Goal: Task Accomplishment & Management: Manage account settings

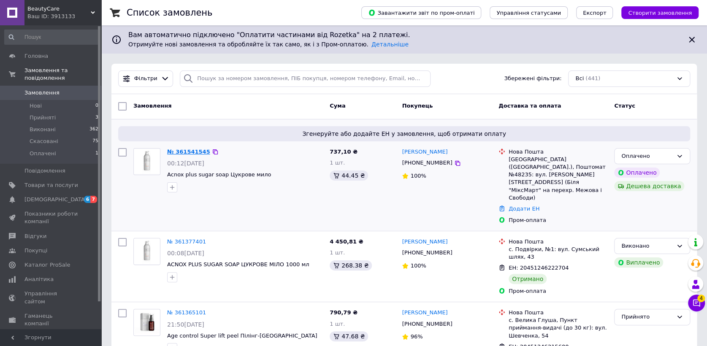
click at [182, 150] on link "№ 361541545" at bounding box center [188, 152] width 43 height 6
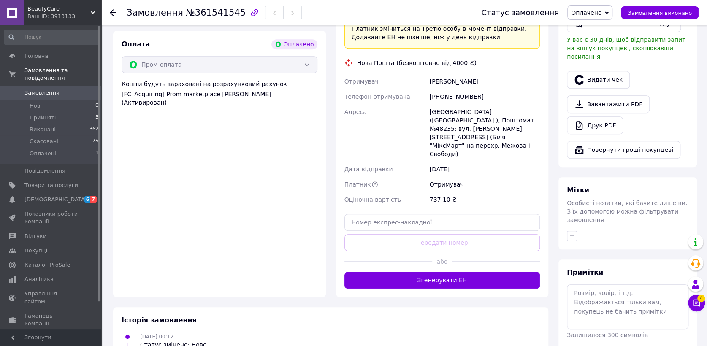
scroll to position [281, 0]
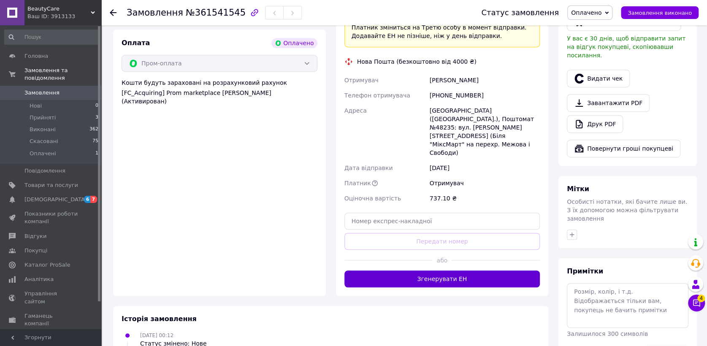
click at [428, 271] on button "Згенерувати ЕН" at bounding box center [443, 279] width 196 height 17
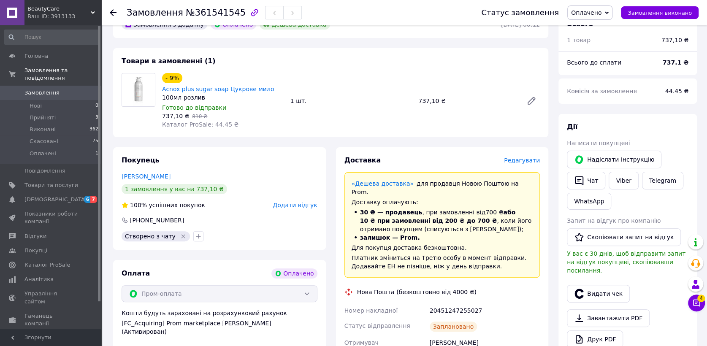
scroll to position [47, 0]
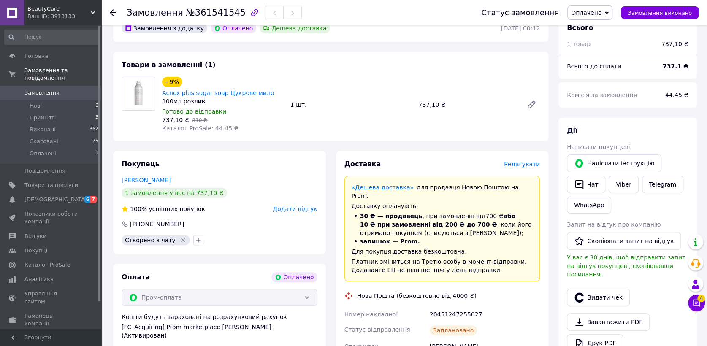
click at [61, 89] on span "Замовлення" at bounding box center [51, 93] width 54 height 8
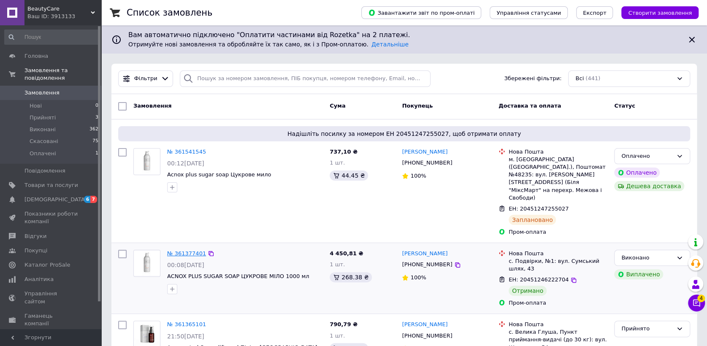
click at [185, 250] on link "№ 361377401" at bounding box center [186, 253] width 39 height 6
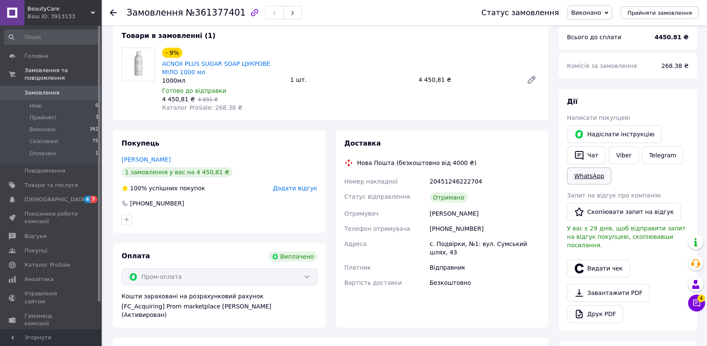
scroll to position [94, 0]
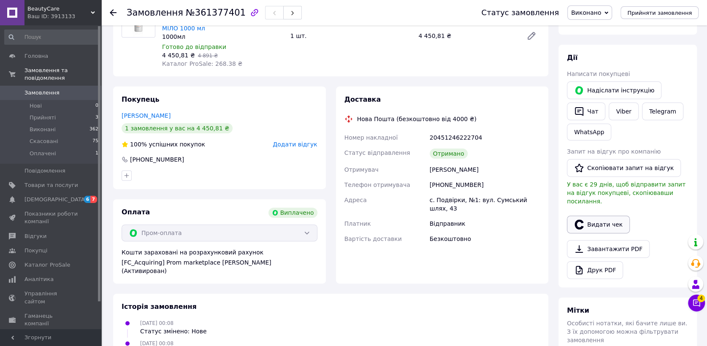
click at [600, 216] on button "Видати чек" at bounding box center [598, 225] width 63 height 18
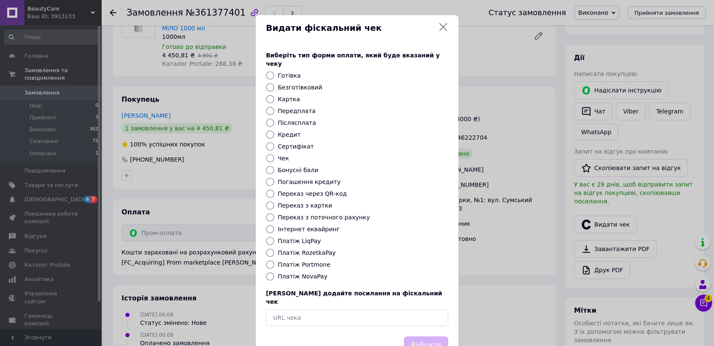
click at [318, 250] on label "Платіж RozetkaPay" at bounding box center [307, 253] width 58 height 7
click at [274, 249] on input "Платіж RozetkaPay" at bounding box center [270, 253] width 8 height 8
radio input "true"
click at [427, 337] on button "Вибрати" at bounding box center [426, 346] width 44 height 18
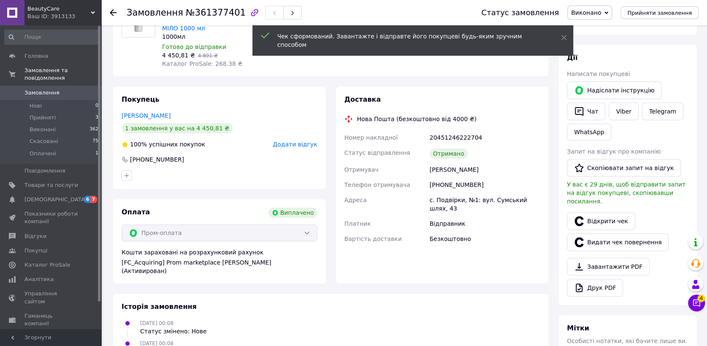
click at [38, 89] on span "Замовлення" at bounding box center [41, 93] width 35 height 8
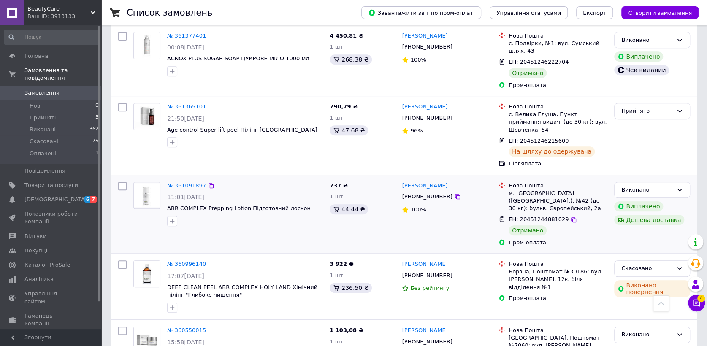
scroll to position [234, 0]
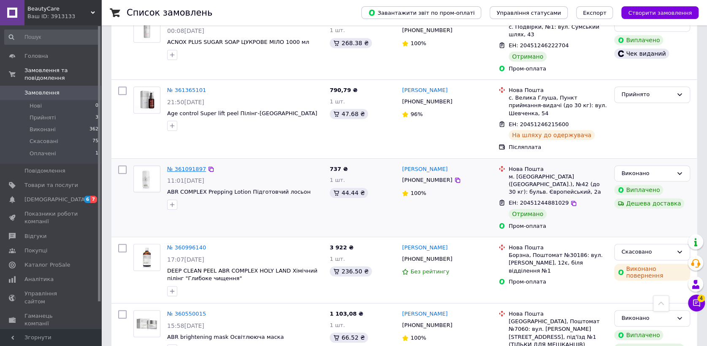
click at [182, 166] on link "№ 361091897" at bounding box center [186, 169] width 39 height 6
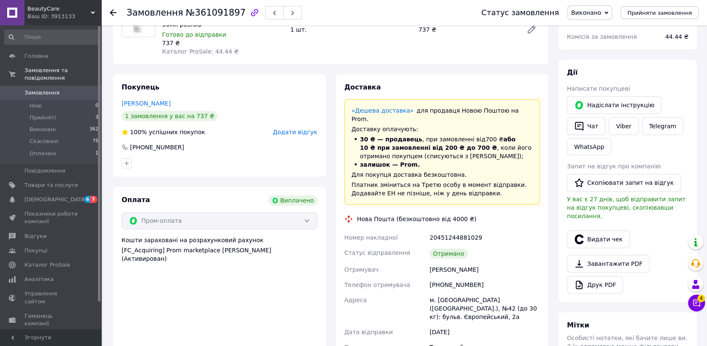
scroll to position [94, 0]
click at [587, 233] on button "Видати чек" at bounding box center [598, 240] width 63 height 18
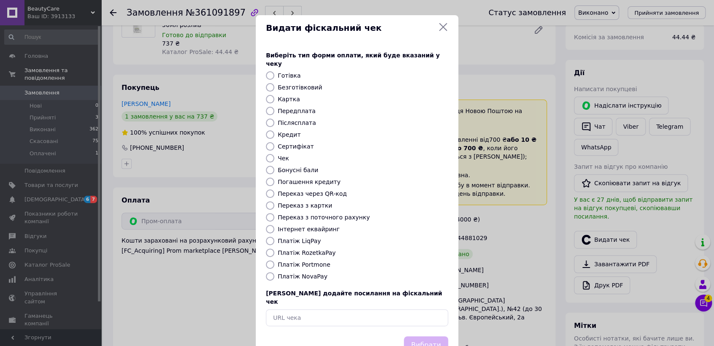
click at [290, 250] on label "Платіж RozetkaPay" at bounding box center [307, 253] width 58 height 7
click at [274, 249] on input "Платіж RozetkaPay" at bounding box center [270, 253] width 8 height 8
radio input "true"
click at [419, 337] on button "Вибрати" at bounding box center [426, 346] width 44 height 18
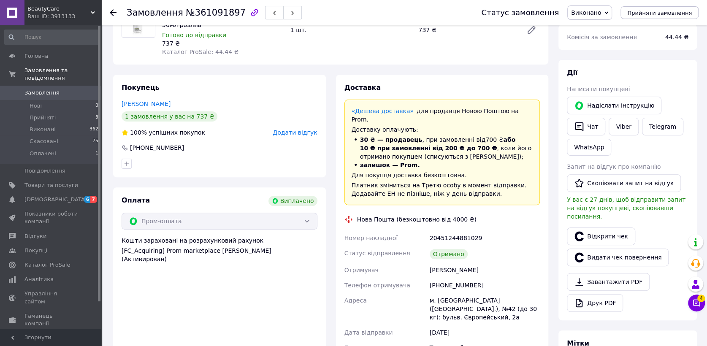
click at [53, 89] on span "Замовлення" at bounding box center [41, 93] width 35 height 8
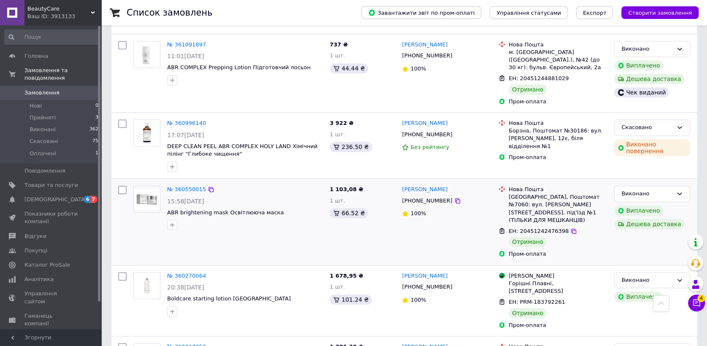
scroll to position [375, 0]
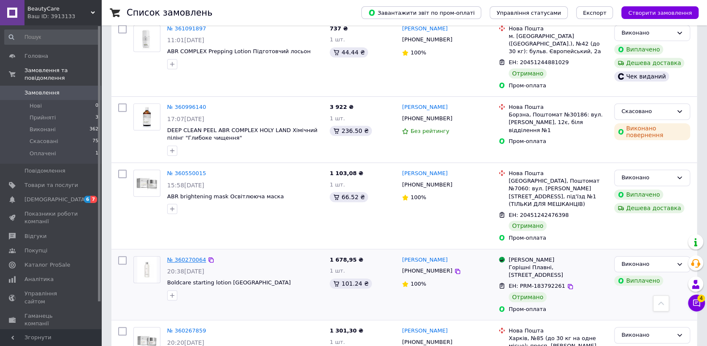
click at [189, 257] on link "№ 360270064" at bounding box center [186, 260] width 39 height 6
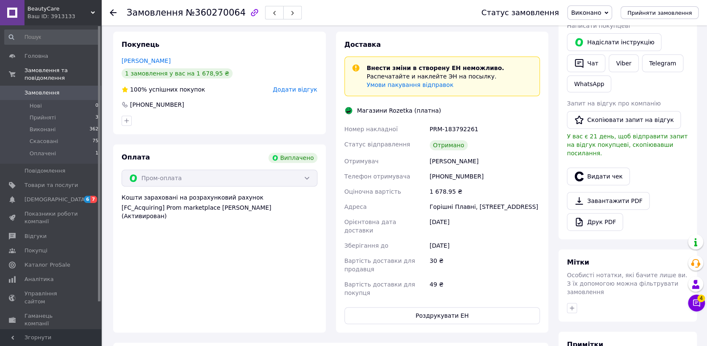
scroll to position [141, 0]
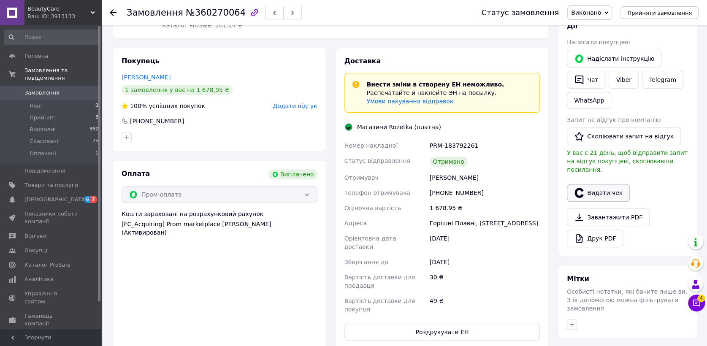
click at [607, 184] on button "Видати чек" at bounding box center [598, 193] width 63 height 18
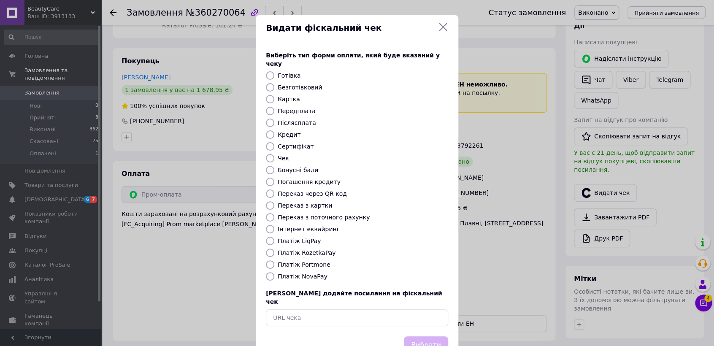
click at [287, 250] on label "Платіж RozetkaPay" at bounding box center [307, 253] width 58 height 7
click at [274, 249] on input "Платіж RozetkaPay" at bounding box center [270, 253] width 8 height 8
radio input "true"
click at [437, 337] on button "Вибрати" at bounding box center [426, 346] width 44 height 18
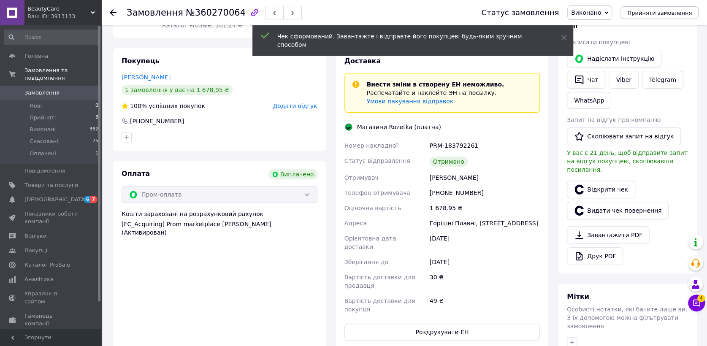
click at [31, 89] on span "Замовлення" at bounding box center [41, 93] width 35 height 8
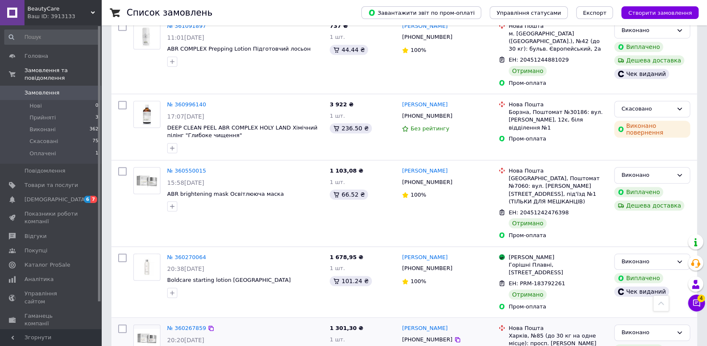
scroll to position [375, 0]
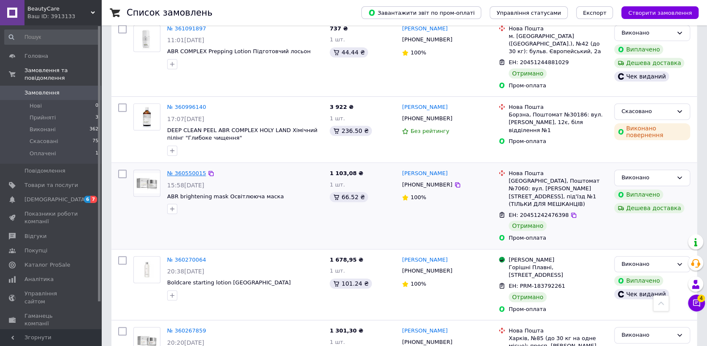
click at [187, 170] on link "№ 360550015" at bounding box center [186, 173] width 39 height 6
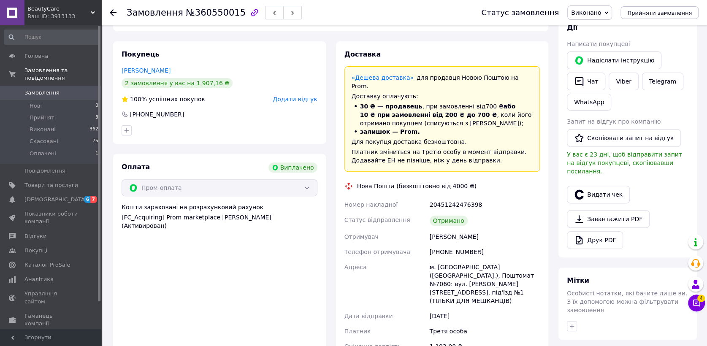
scroll to position [141, 0]
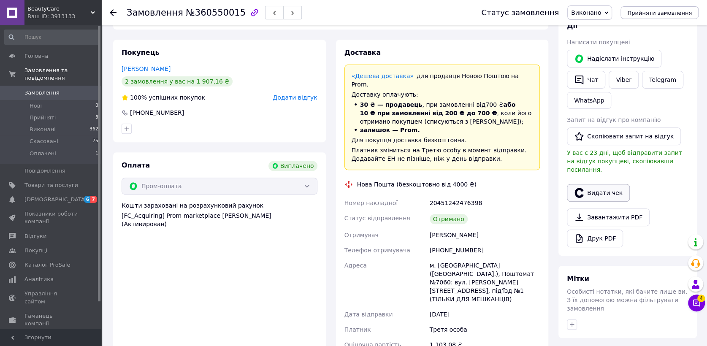
click at [592, 185] on button "Видати чек" at bounding box center [598, 193] width 63 height 18
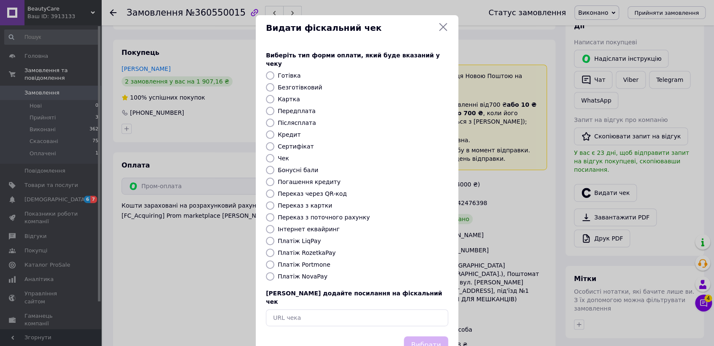
click at [304, 247] on div "Виберіть тип форми оплати, який буде вказаний у чеку Готівка Безготівковий Карт…" at bounding box center [357, 189] width 203 height 296
click at [292, 250] on label "Платіж RozetkaPay" at bounding box center [307, 253] width 58 height 7
click at [274, 249] on input "Платіж RozetkaPay" at bounding box center [270, 253] width 8 height 8
radio input "true"
click at [431, 337] on button "Вибрати" at bounding box center [426, 346] width 44 height 18
